Goal: Task Accomplishment & Management: Use online tool/utility

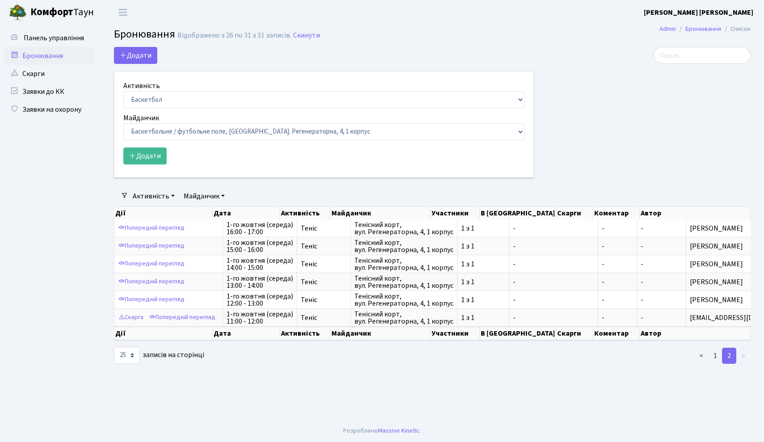
select select "25"
select select "1"
drag, startPoint x: 0, startPoint y: 0, endPoint x: 156, endPoint y: 156, distance: 221.2
click at [156, 156] on button "Додати" at bounding box center [144, 155] width 43 height 17
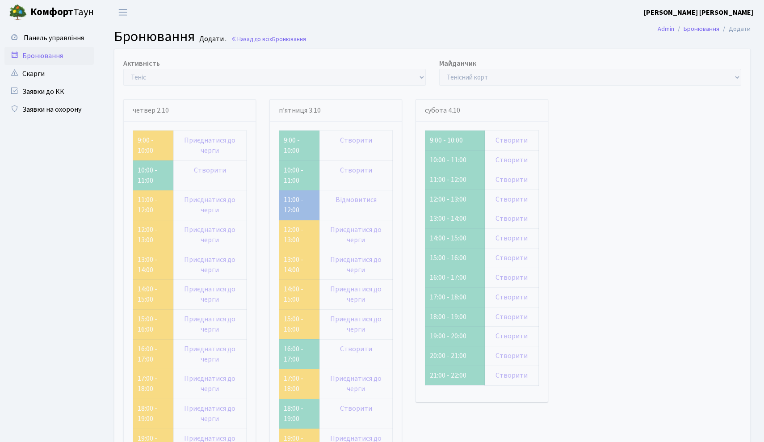
click at [510, 235] on link "Створити" at bounding box center [512, 238] width 32 height 10
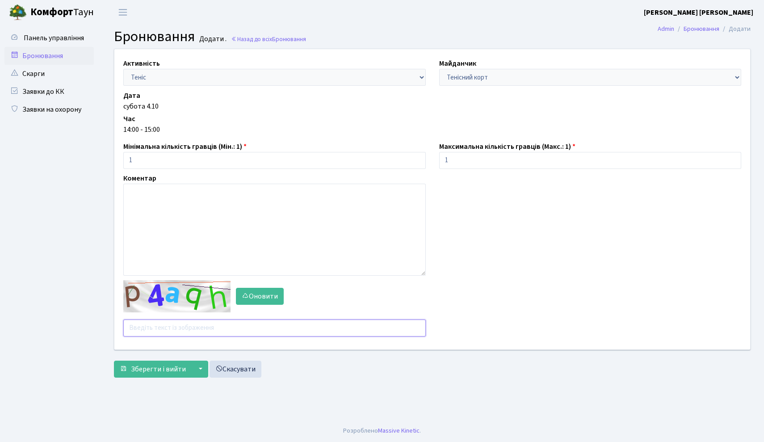
click at [186, 330] on input "text" at bounding box center [274, 327] width 302 height 17
type input "rbepx"
drag, startPoint x: 0, startPoint y: 0, endPoint x: 148, endPoint y: 366, distance: 395.3
click at [148, 366] on span "Зберегти і вийти" at bounding box center [158, 369] width 55 height 10
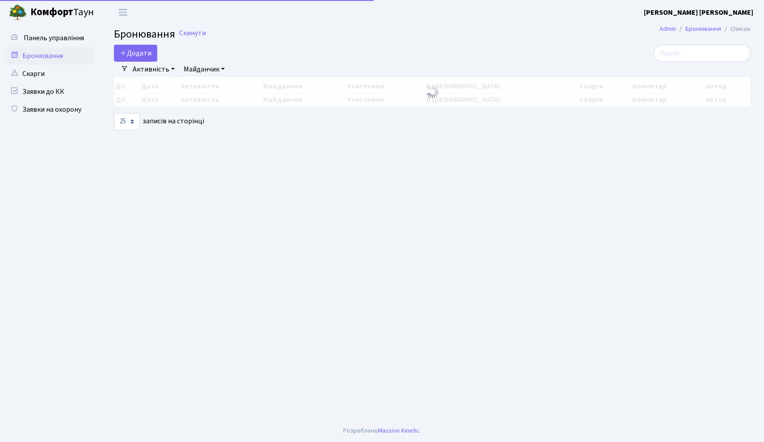
select select "25"
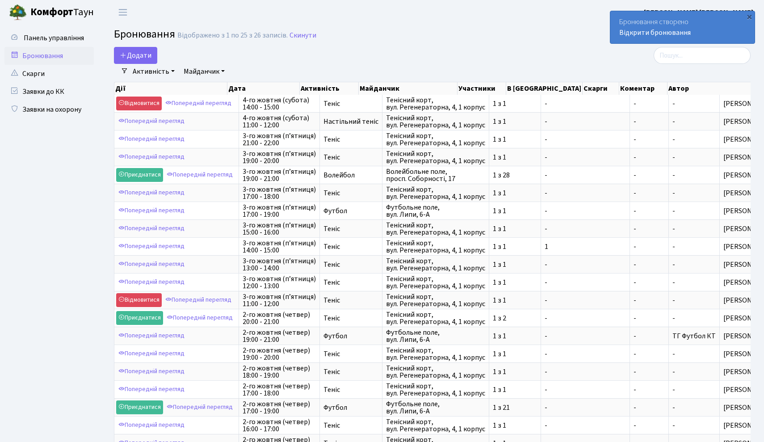
click at [123, 50] on button "Додати" at bounding box center [135, 55] width 43 height 17
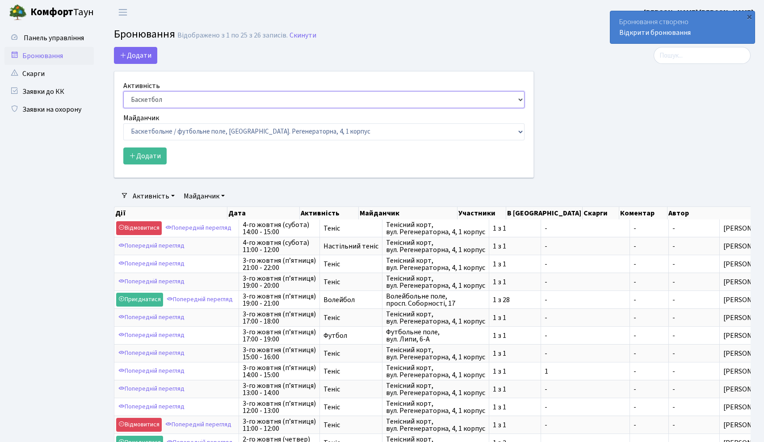
select select "1"
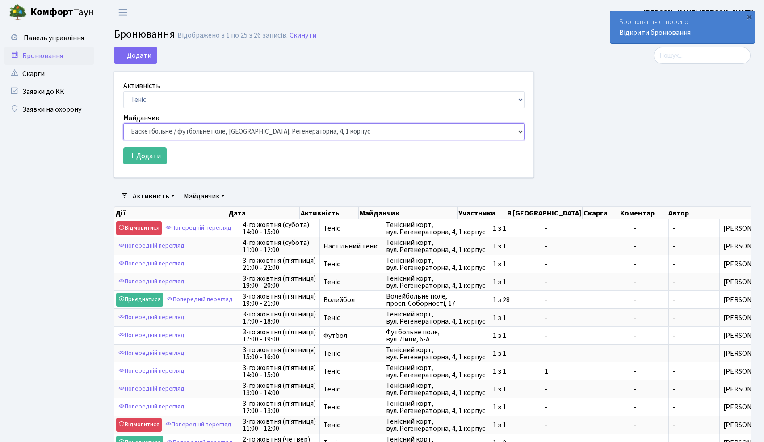
select select "1"
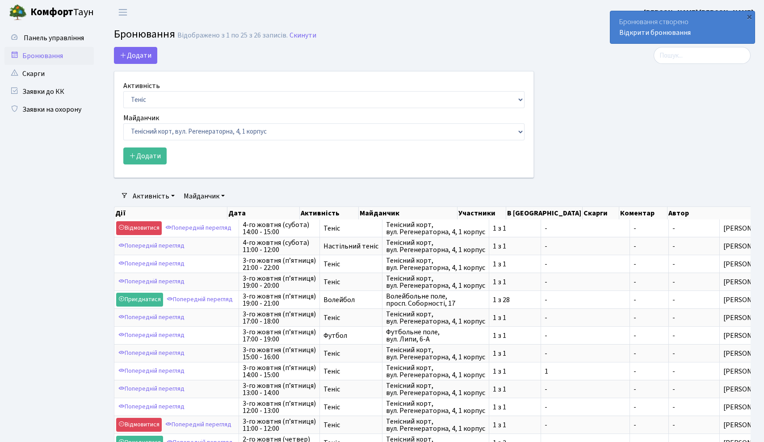
click at [160, 155] on button "Додати" at bounding box center [144, 155] width 43 height 17
